Goal: Book appointment/travel/reservation

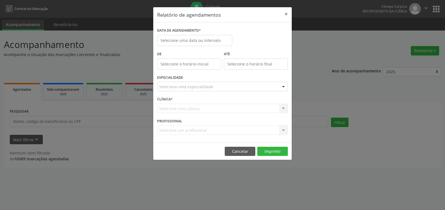
select select "8"
click at [188, 40] on input "text" at bounding box center [194, 40] width 75 height 11
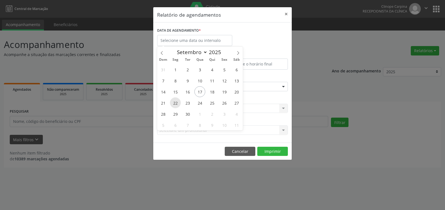
click at [174, 102] on span "22" at bounding box center [175, 103] width 11 height 11
type input "22/09/2025"
click at [174, 102] on span "22" at bounding box center [175, 103] width 11 height 11
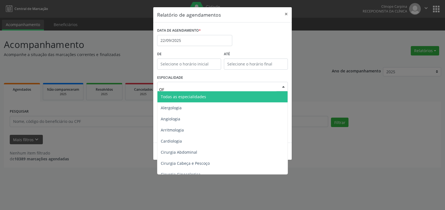
type input "OFT"
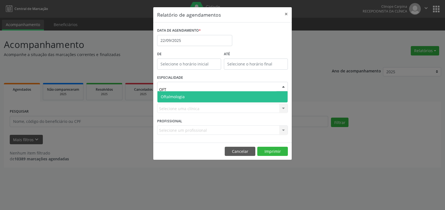
click at [182, 96] on span "Oftalmologia" at bounding box center [173, 96] width 24 height 5
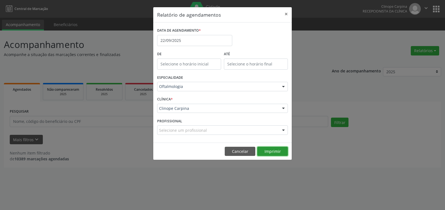
click at [277, 151] on button "Imprimir" at bounding box center [272, 151] width 31 height 9
click at [201, 39] on input "22/09/2025" at bounding box center [194, 40] width 75 height 11
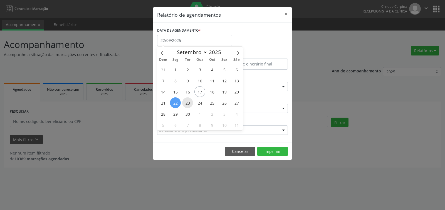
click at [186, 103] on span "23" at bounding box center [187, 103] width 11 height 11
type input "23/09/2025"
click at [186, 103] on span "23" at bounding box center [187, 103] width 11 height 11
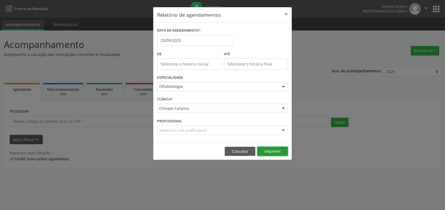
click at [272, 151] on button "Imprimir" at bounding box center [272, 151] width 31 height 9
click at [284, 13] on button "×" at bounding box center [285, 14] width 11 height 14
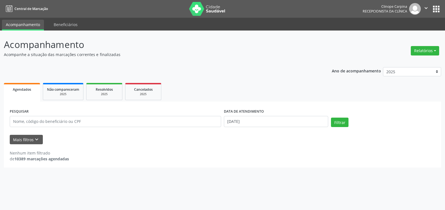
drag, startPoint x: 10, startPoint y: 152, endPoint x: 61, endPoint y: 155, distance: 50.9
click at [61, 155] on div "Nenhum item filtrado" at bounding box center [39, 153] width 59 height 6
click at [65, 153] on div "Nenhum item filtrado" at bounding box center [39, 153] width 59 height 6
click at [60, 156] on div "Nenhum item filtrado" at bounding box center [39, 153] width 59 height 6
